Goal: Information Seeking & Learning: Learn about a topic

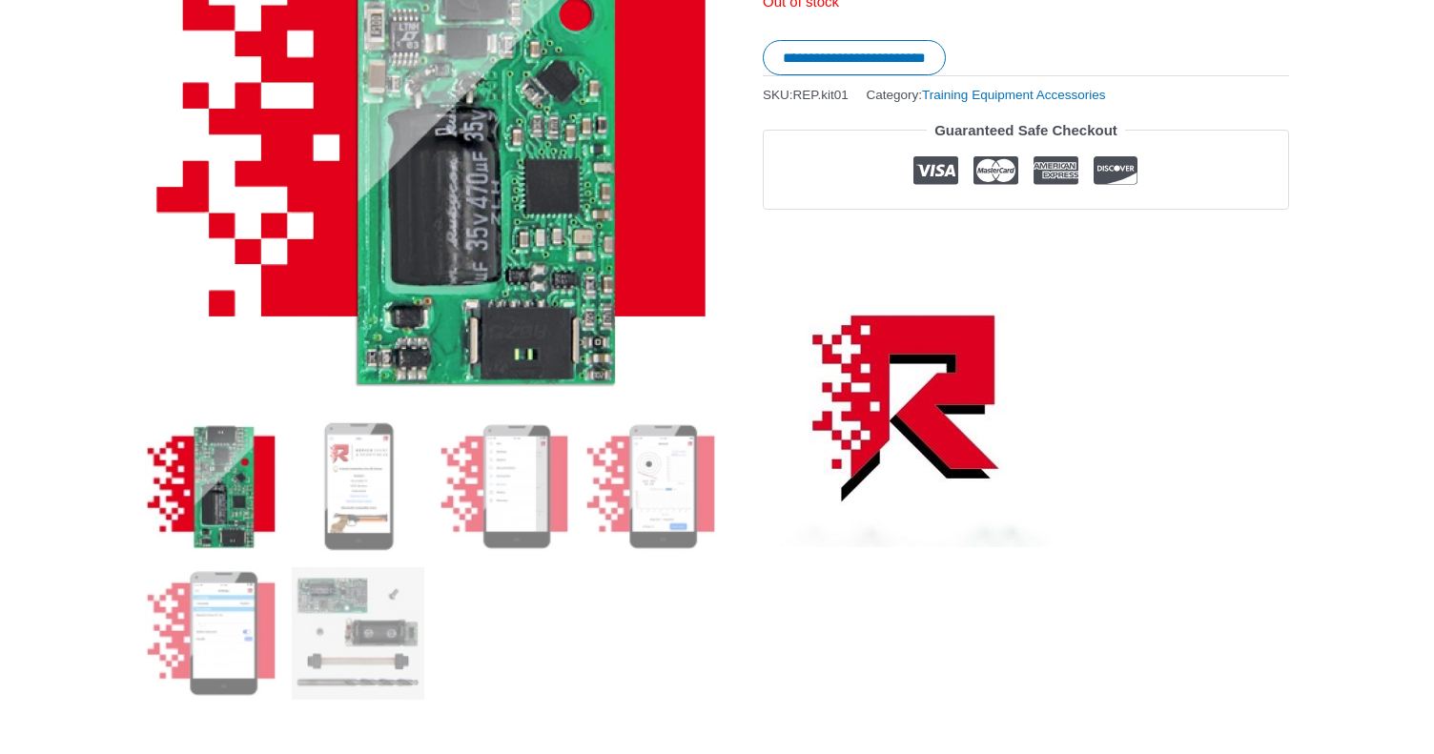
scroll to position [501, 0]
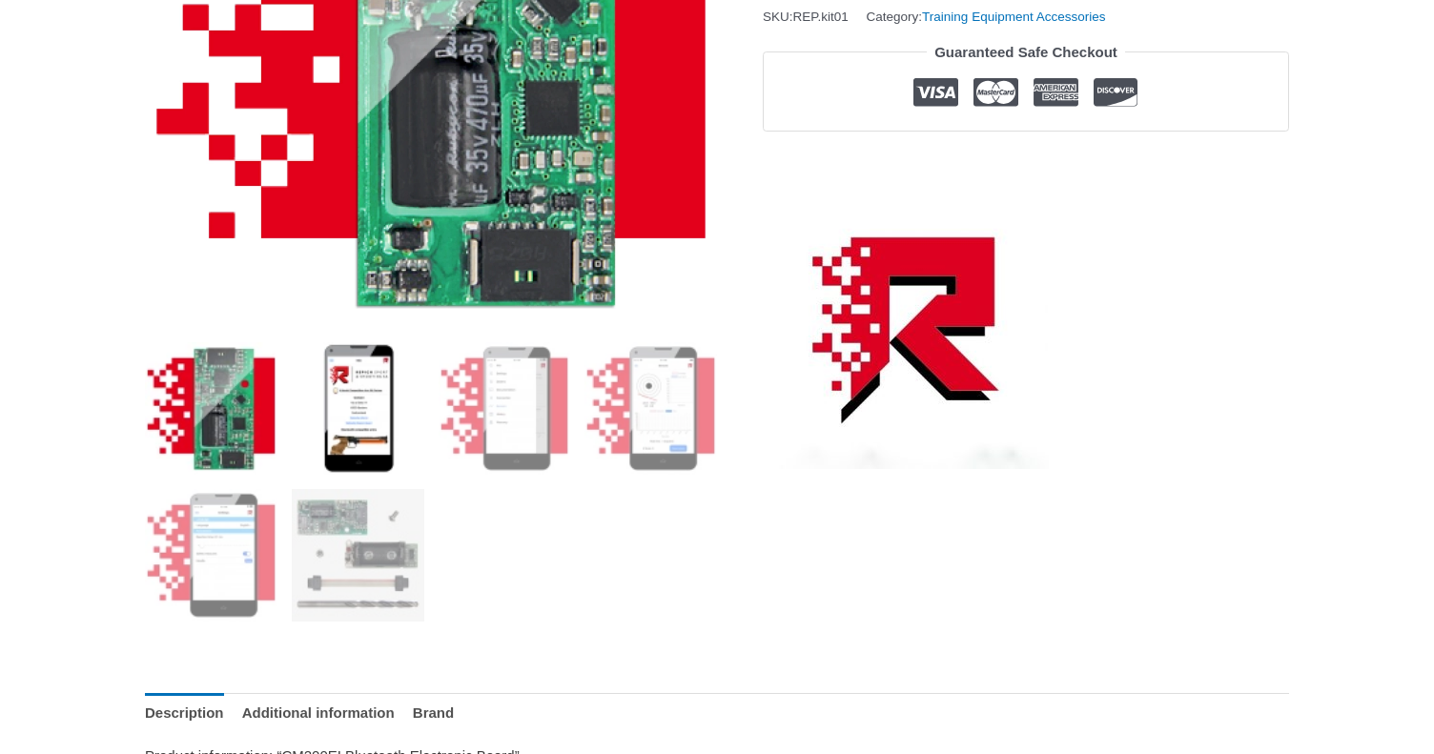
click at [396, 416] on img at bounding box center [358, 408] width 132 height 132
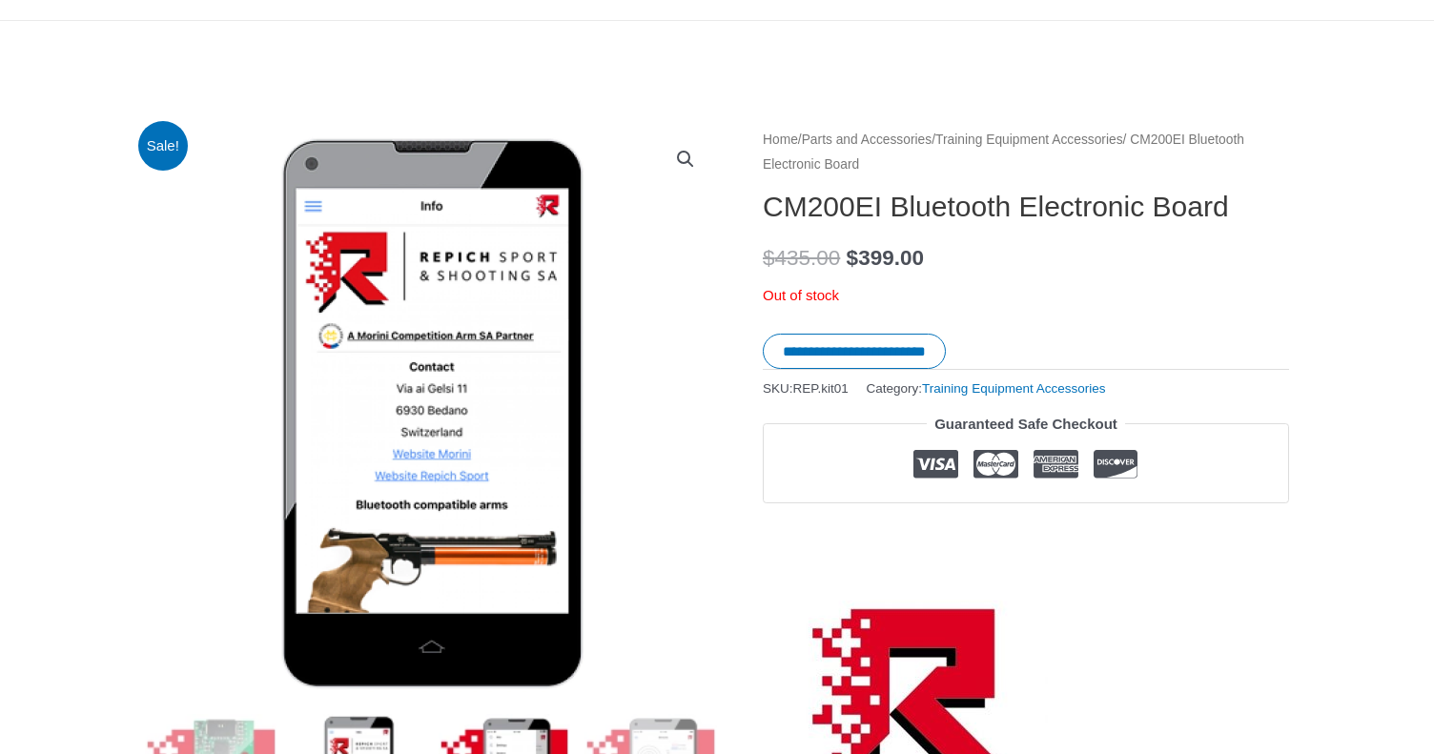
scroll to position [510, 0]
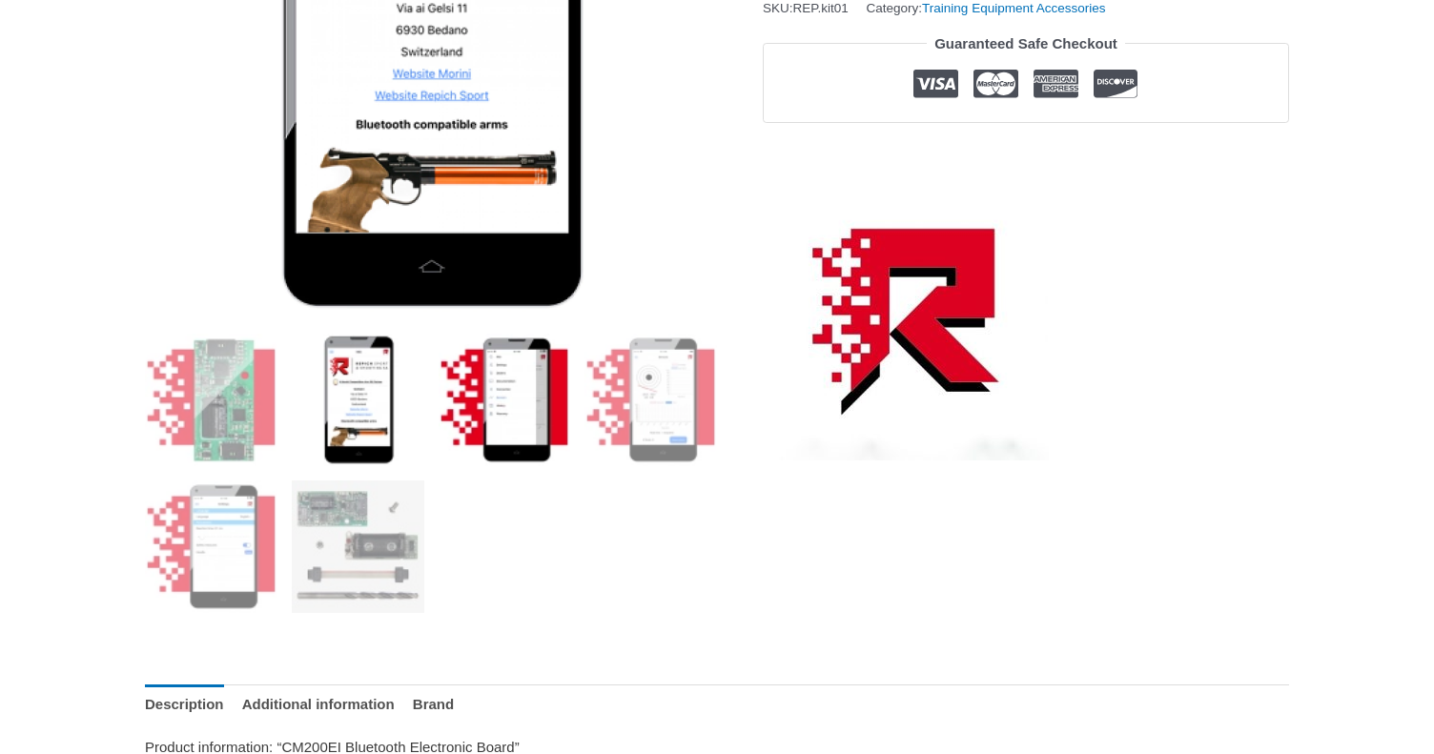
click at [494, 399] on img at bounding box center [504, 400] width 132 height 132
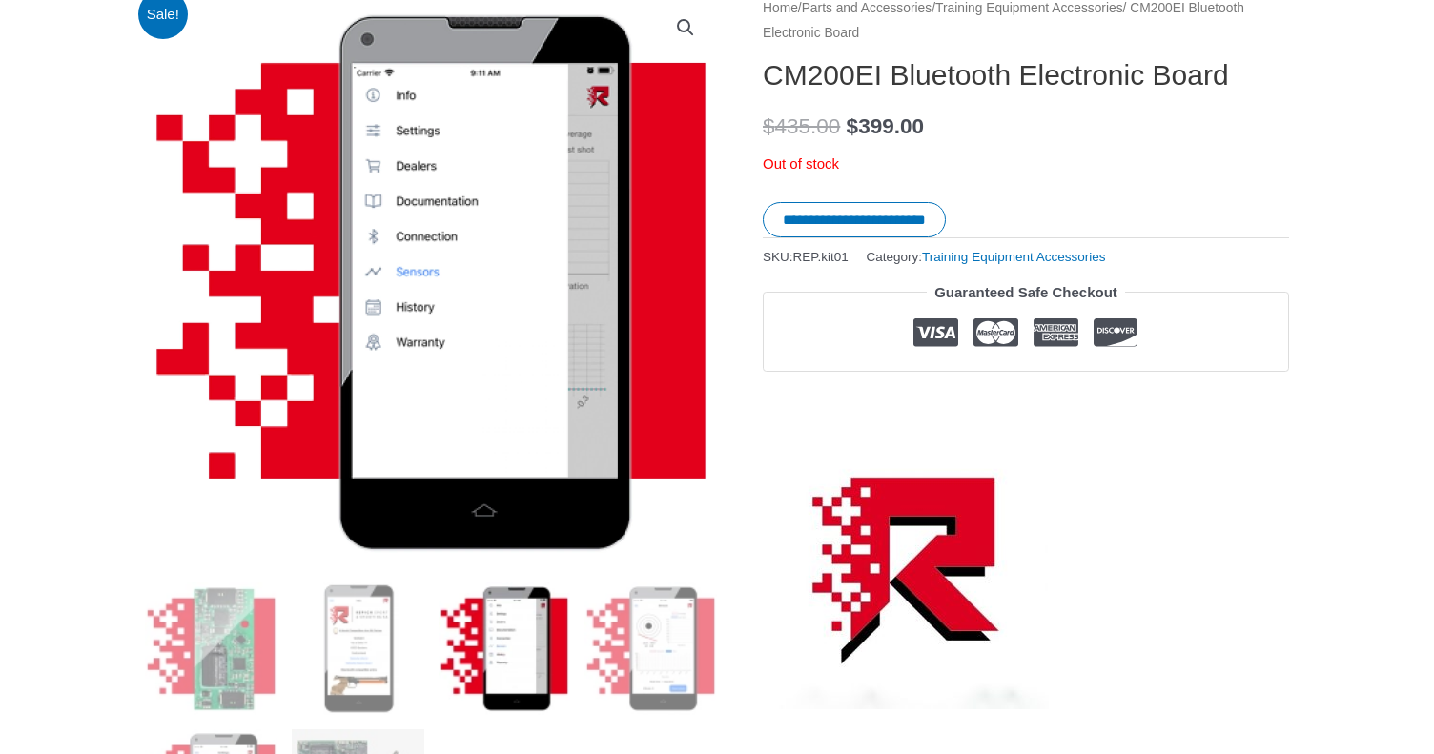
scroll to position [208, 0]
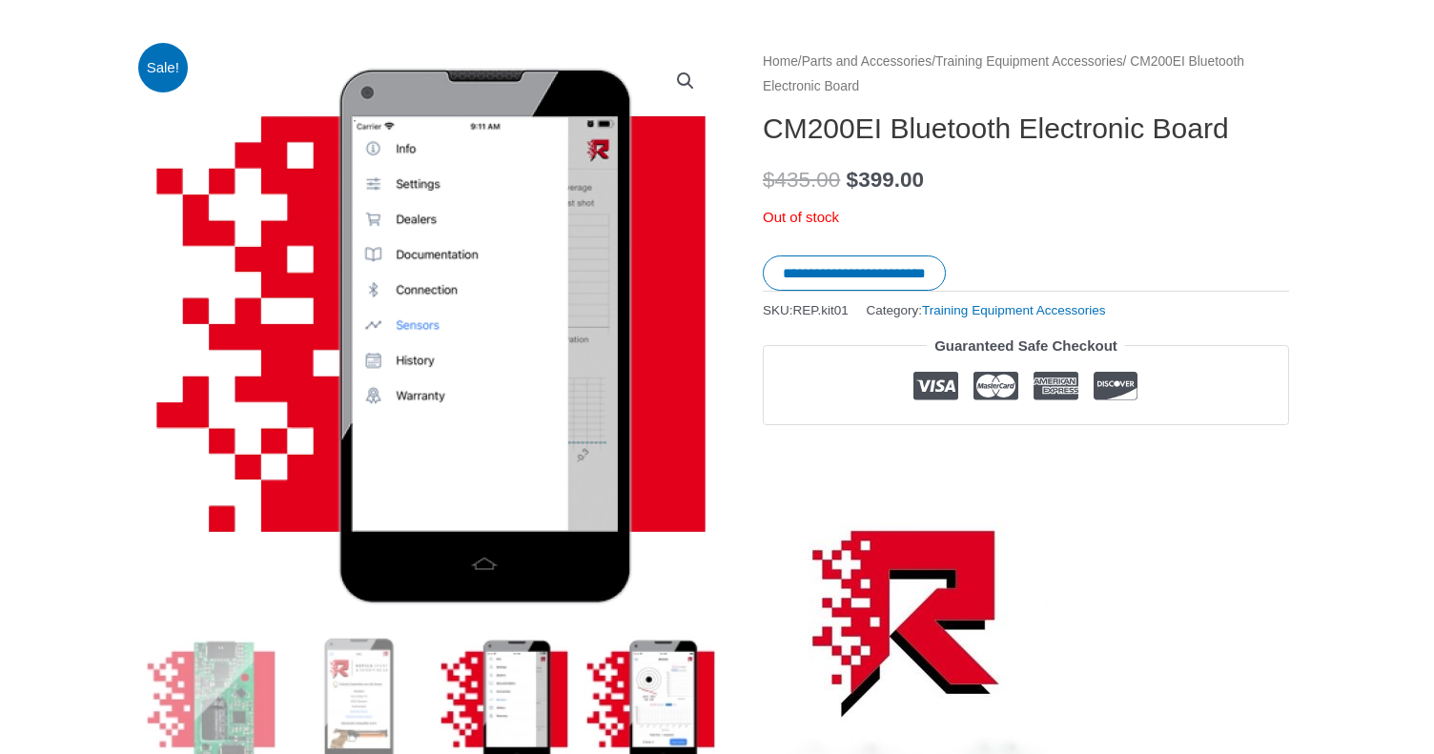
click at [646, 694] on img at bounding box center [650, 702] width 132 height 132
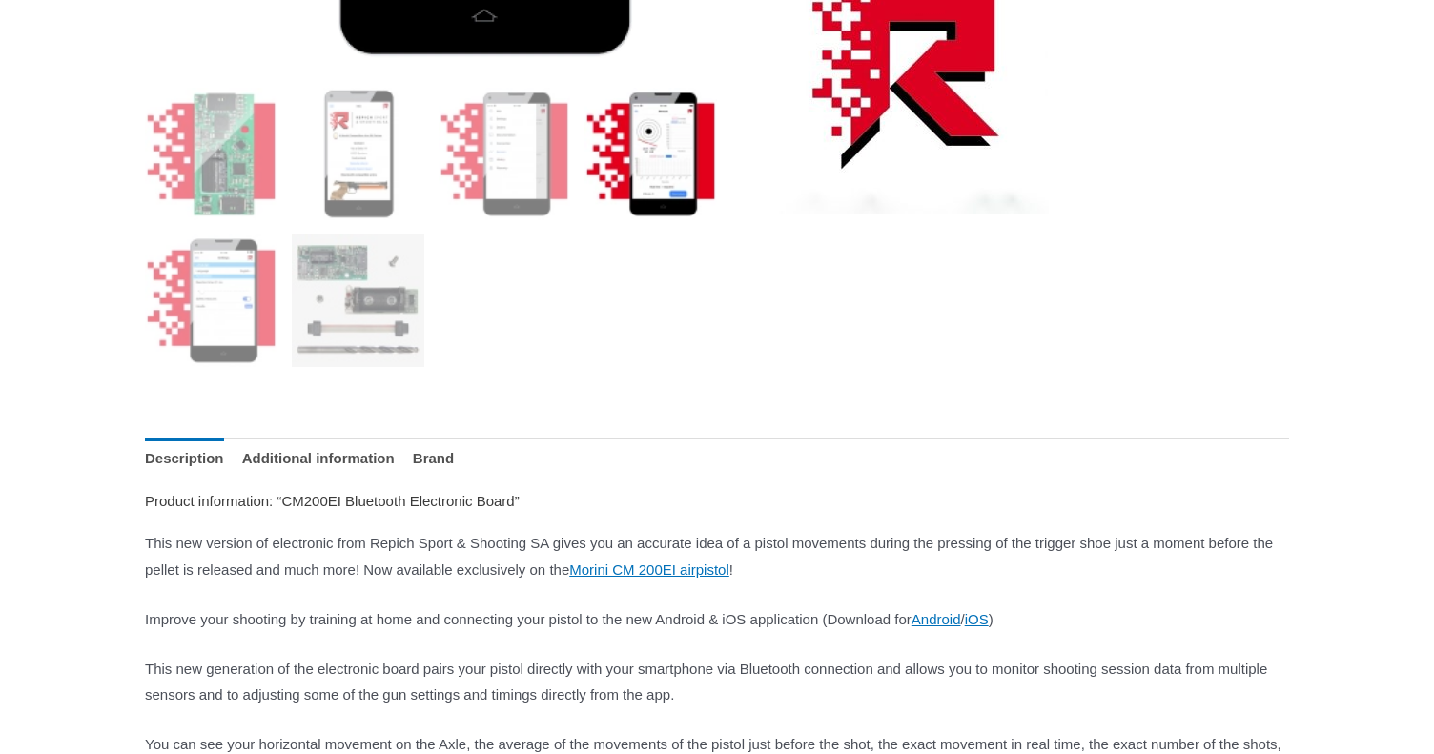
scroll to position [782, 0]
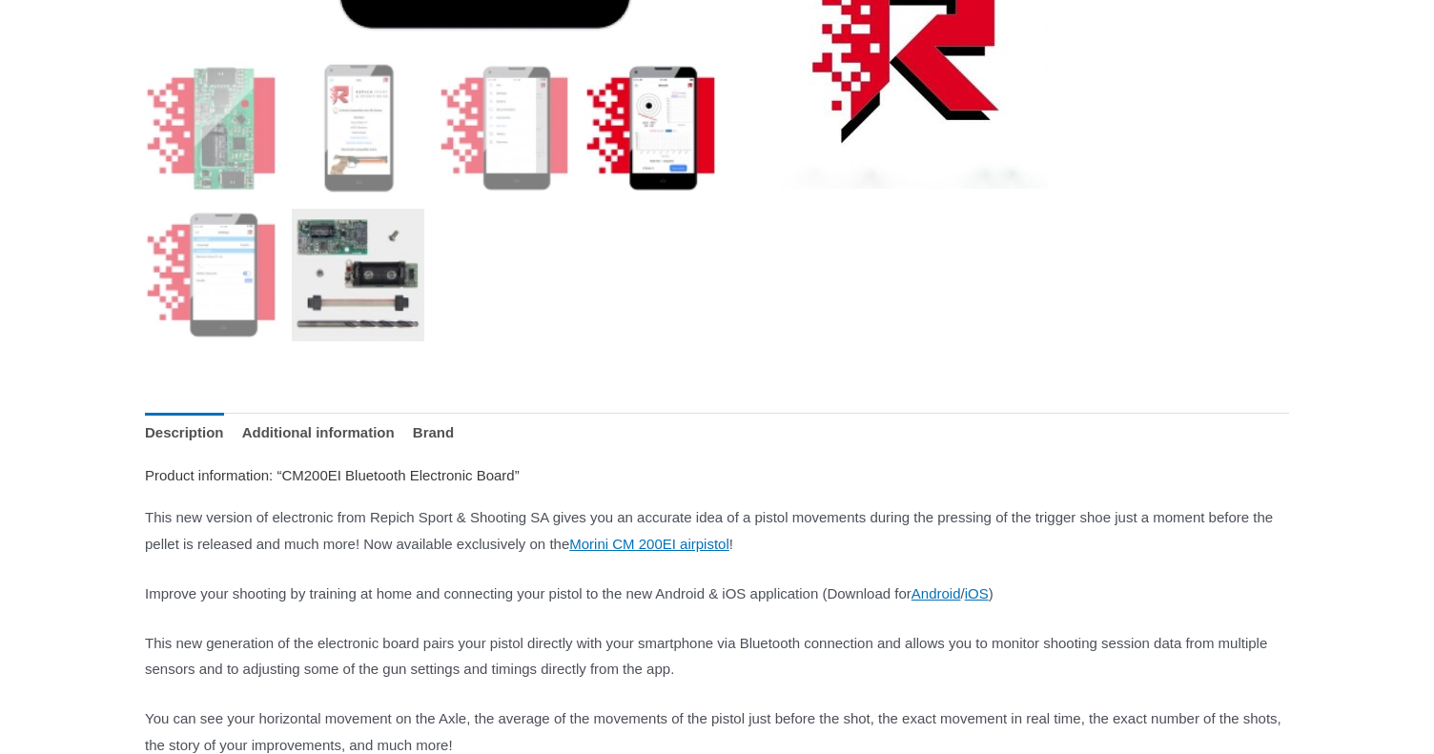
click at [390, 275] on img at bounding box center [358, 275] width 132 height 132
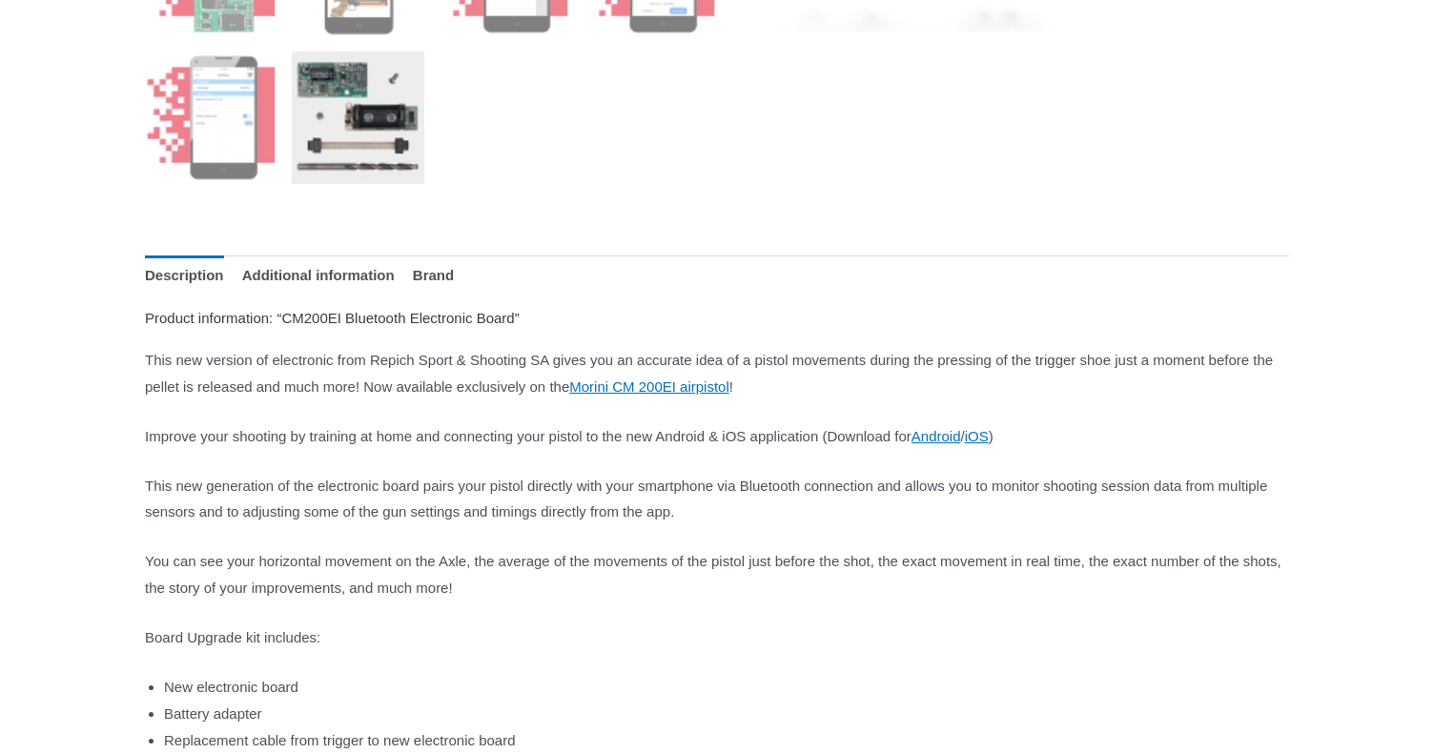
scroll to position [1110, 0]
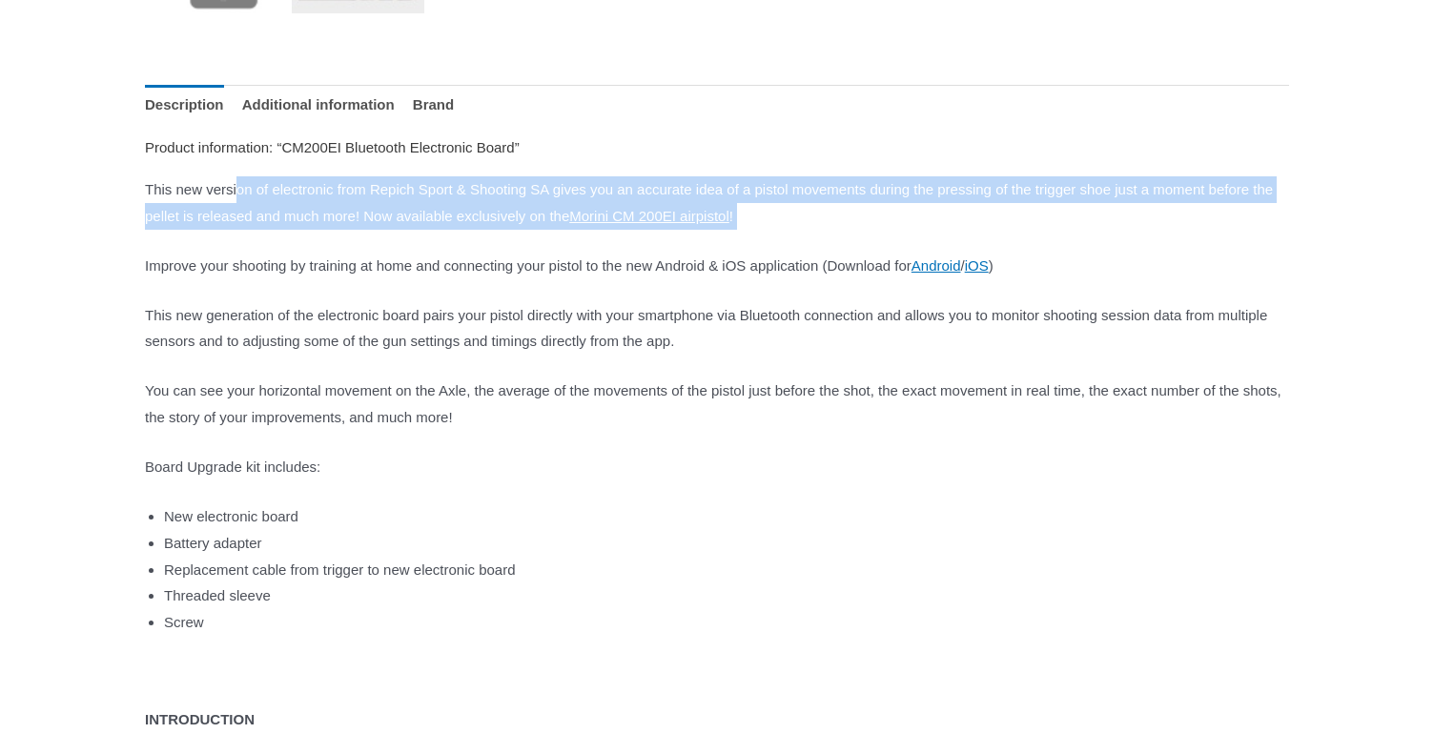
drag, startPoint x: 250, startPoint y: 192, endPoint x: 449, endPoint y: 241, distance: 205.3
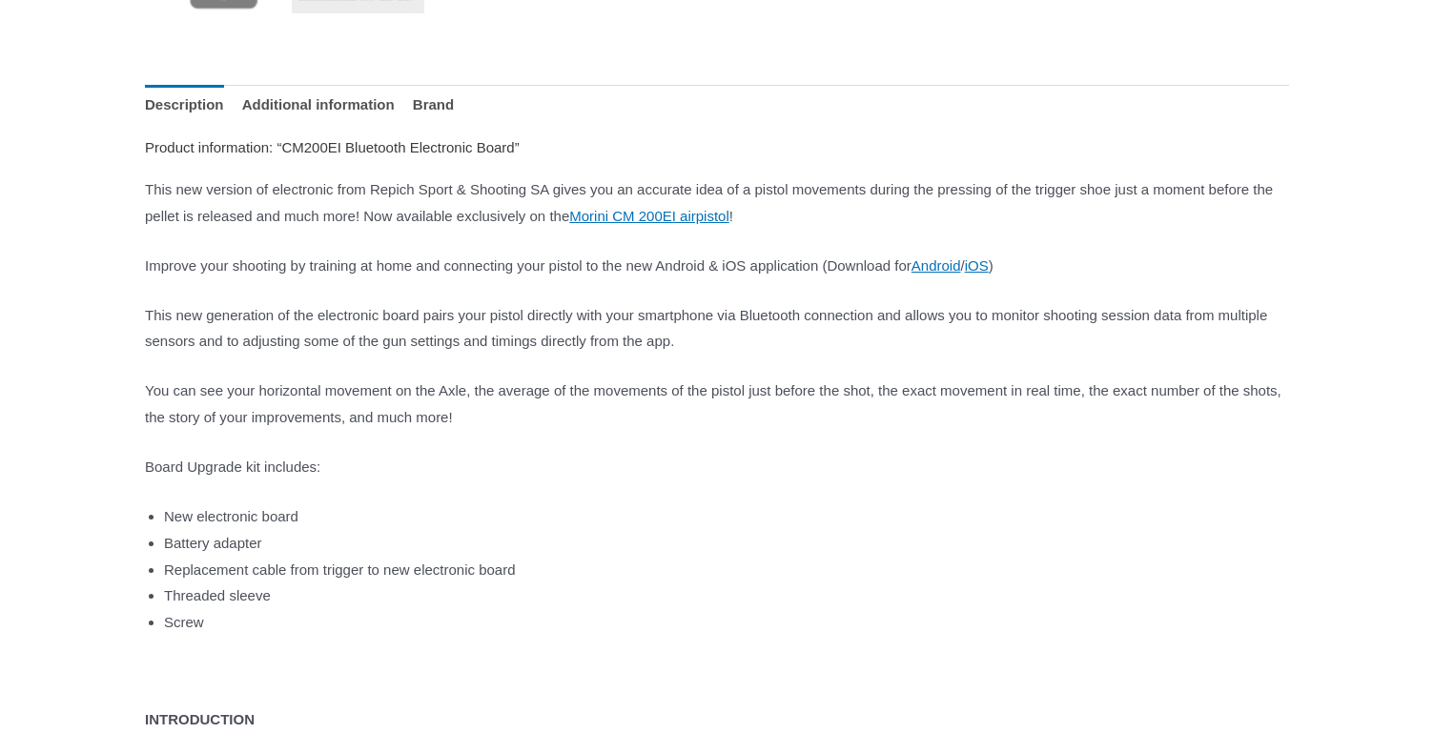
click at [729, 216] on link "Morini CM 200EI airpistol" at bounding box center [649, 216] width 160 height 16
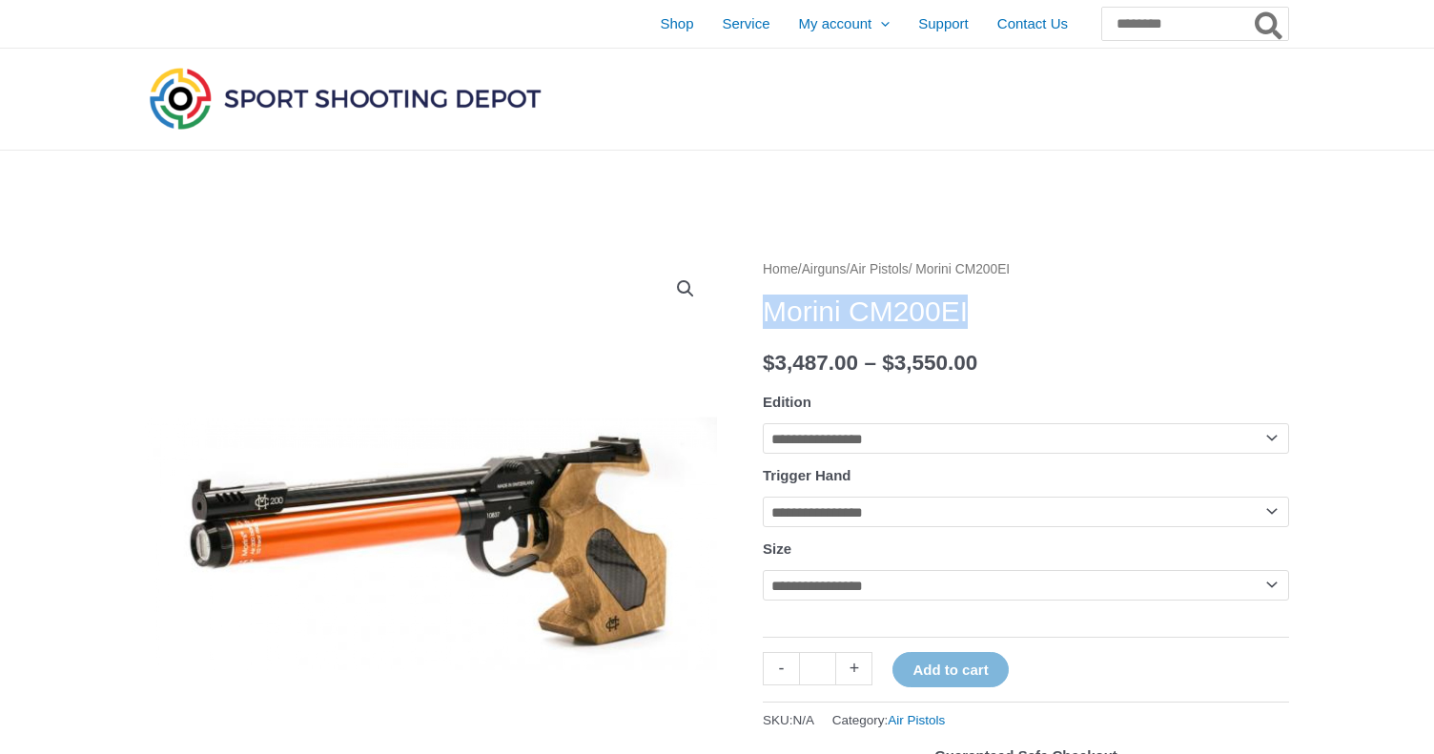
drag, startPoint x: 993, startPoint y: 314, endPoint x: 766, endPoint y: 309, distance: 226.9
click at [766, 309] on h1 "Morini CM200EI" at bounding box center [1026, 312] width 526 height 34
copy h1 "Morini CM200EI"
